Goal: Task Accomplishment & Management: Use online tool/utility

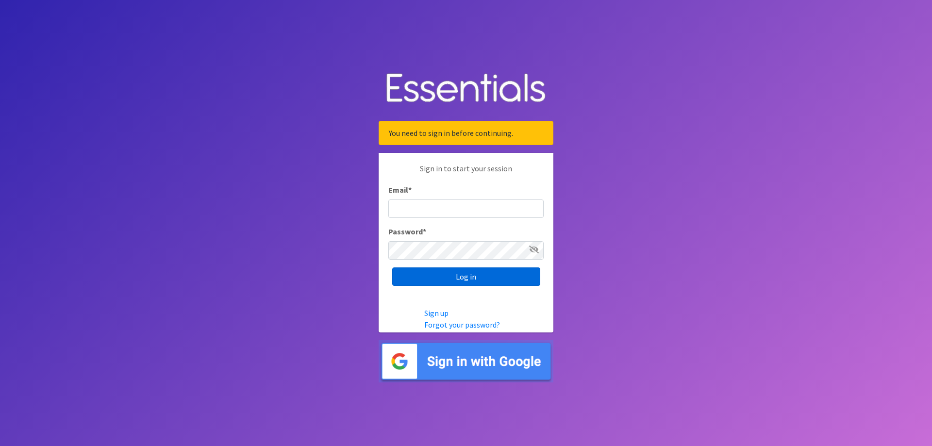
type input "[EMAIL_ADDRESS][PERSON_NAME][DOMAIN_NAME][PERSON_NAME]"
click at [479, 274] on input "Log in" at bounding box center [466, 276] width 148 height 18
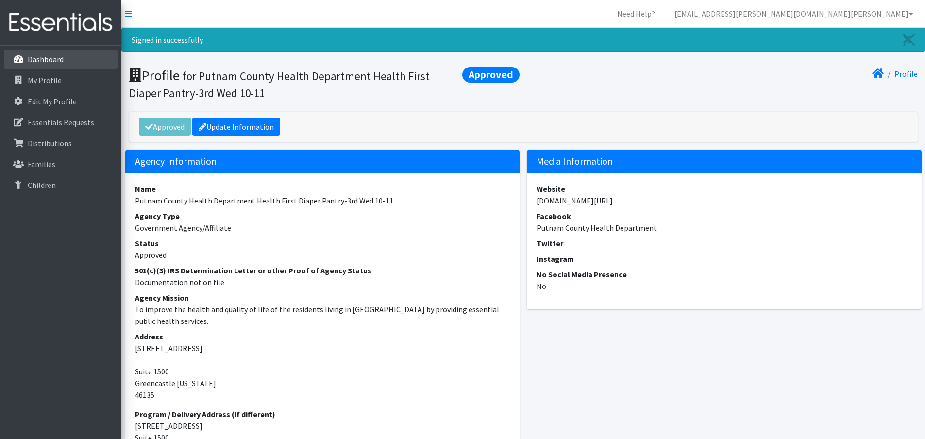
click at [50, 50] on link "Dashboard" at bounding box center [61, 59] width 114 height 19
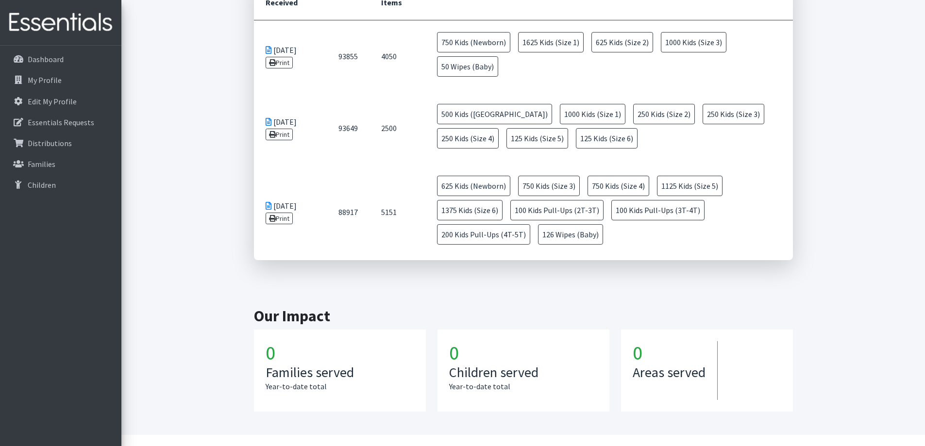
scroll to position [425, 0]
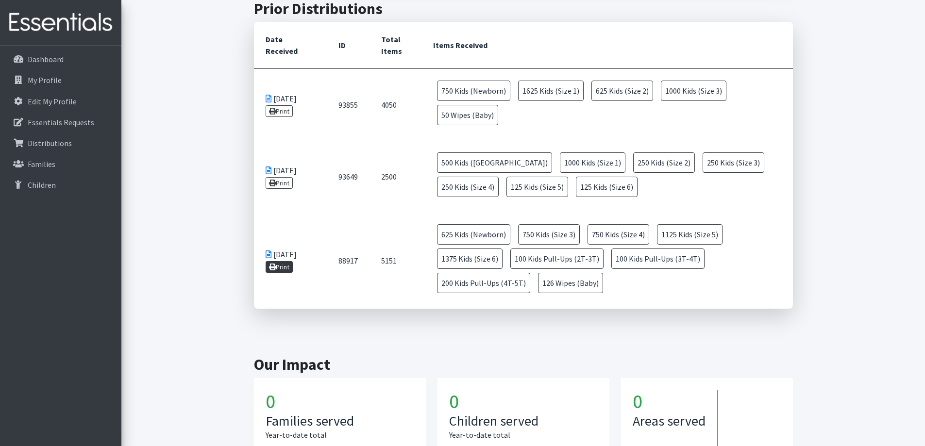
click at [282, 268] on link "Print" at bounding box center [280, 267] width 28 height 12
click at [280, 183] on link "Print" at bounding box center [280, 183] width 28 height 12
click at [282, 112] on link "Print" at bounding box center [280, 111] width 28 height 12
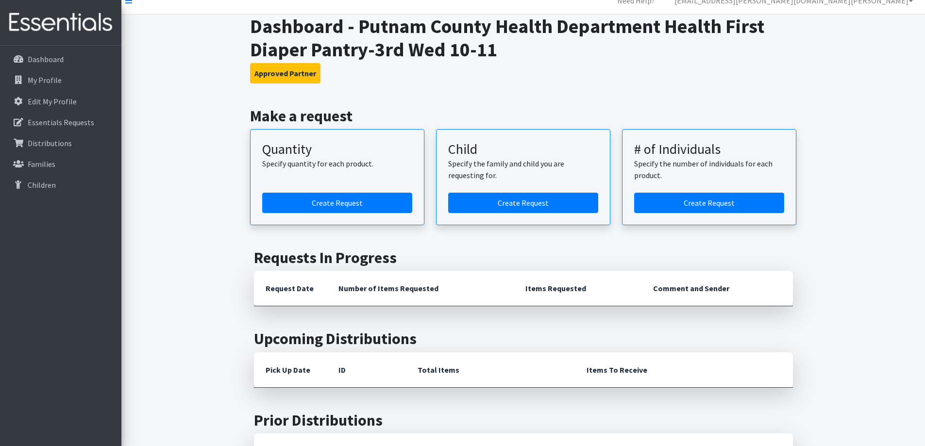
scroll to position [0, 0]
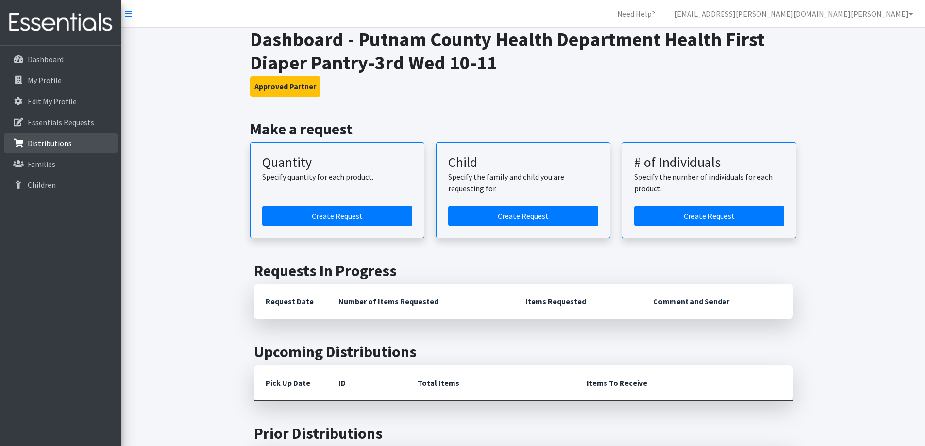
click at [55, 146] on p "Distributions" at bounding box center [50, 143] width 44 height 10
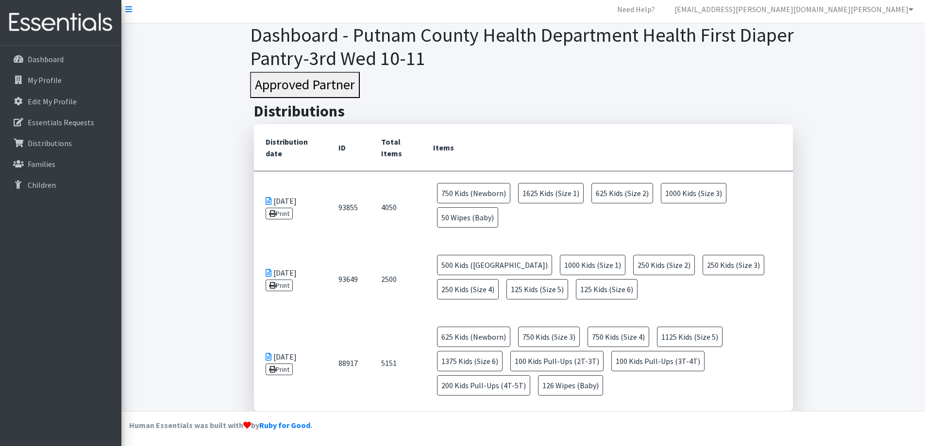
scroll to position [6, 0]
